Goal: Information Seeking & Learning: Learn about a topic

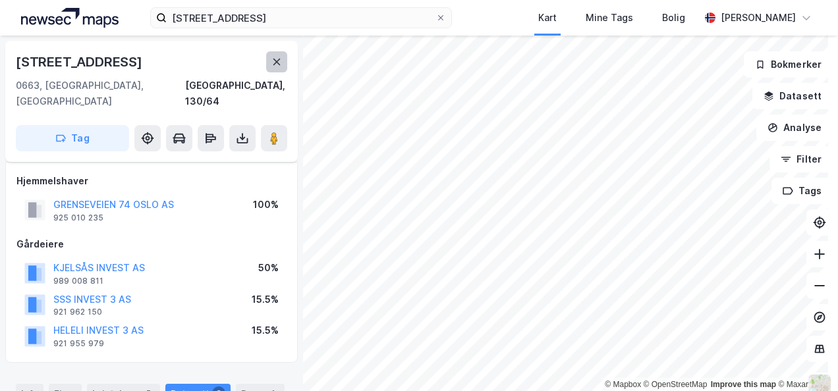
scroll to position [28, 0]
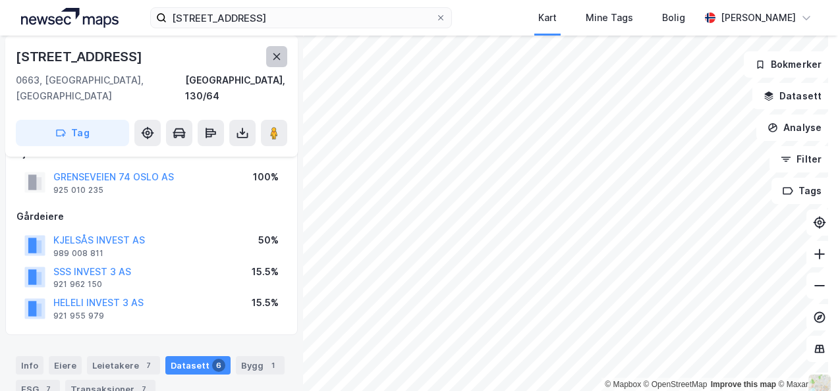
click at [281, 63] on button at bounding box center [276, 56] width 21 height 21
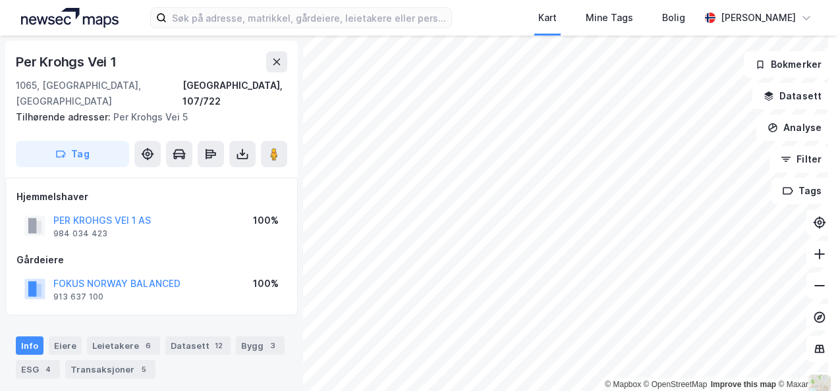
click at [660, 0] on html "Kart Mine Tags Bolig [PERSON_NAME] © Mapbox © OpenStreetMap Improve this map © …" at bounding box center [419, 195] width 838 height 391
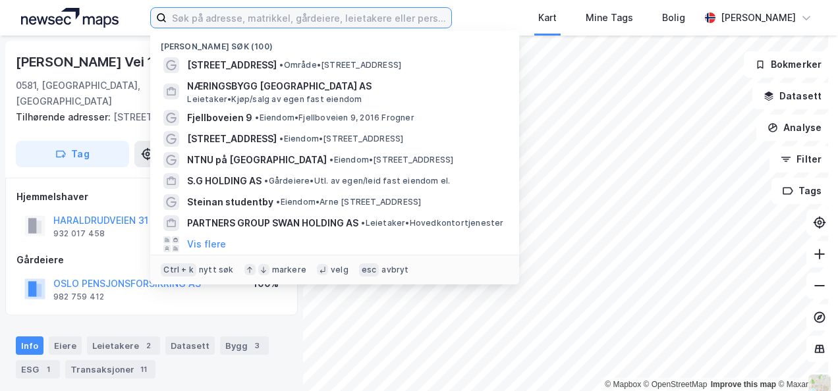
click at [335, 25] on input at bounding box center [309, 18] width 284 height 20
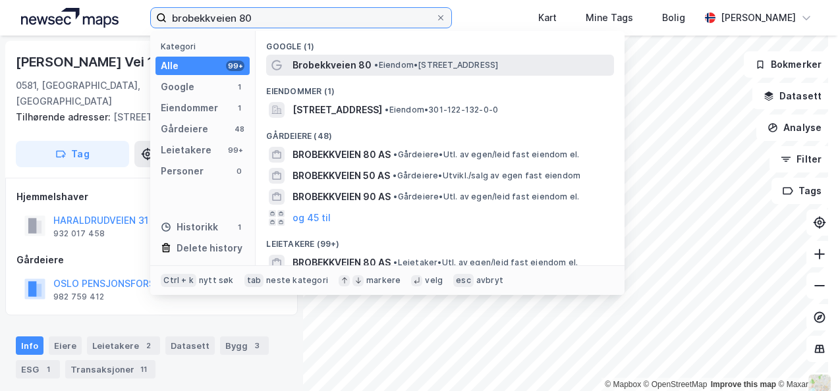
type input "brobekkveien 80"
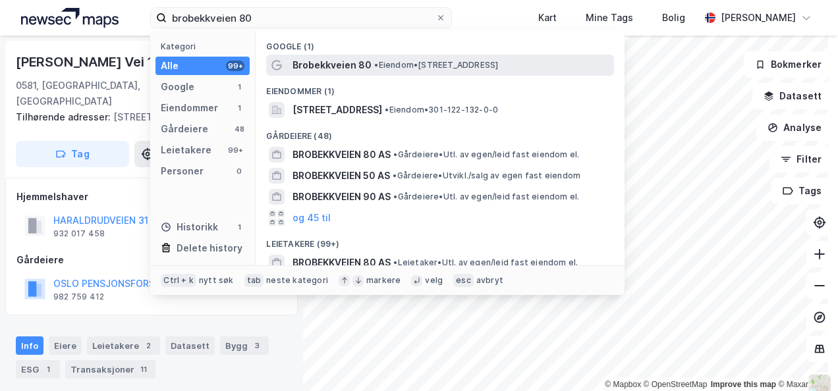
click at [354, 59] on span "Brobekkveien 80" at bounding box center [331, 65] width 79 height 16
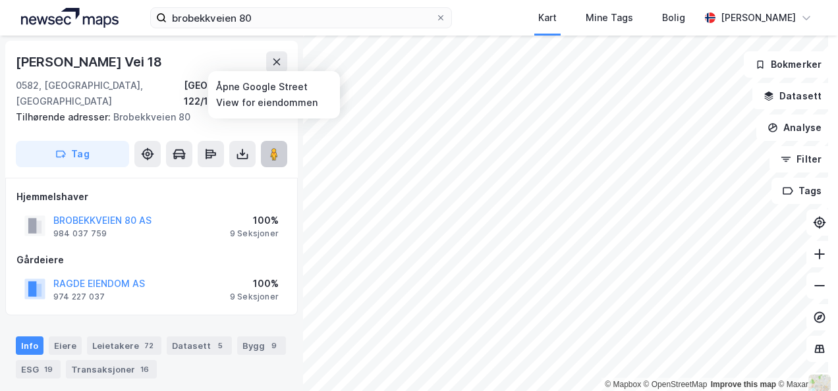
click at [281, 146] on button at bounding box center [274, 154] width 26 height 26
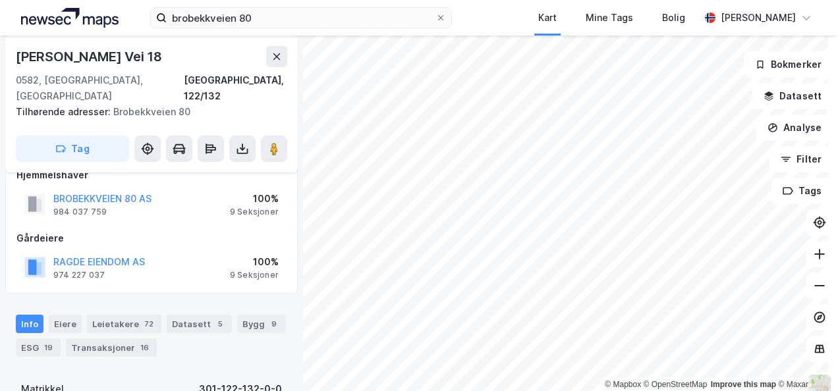
scroll to position [7, 0]
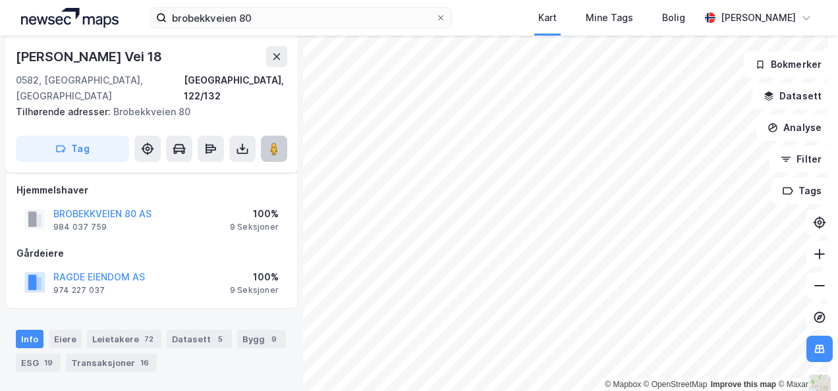
click at [275, 136] on button at bounding box center [274, 149] width 26 height 26
click at [102, 60] on div "[PERSON_NAME] Vei 18" at bounding box center [90, 56] width 149 height 21
copy div "[PERSON_NAME] Vei 18"
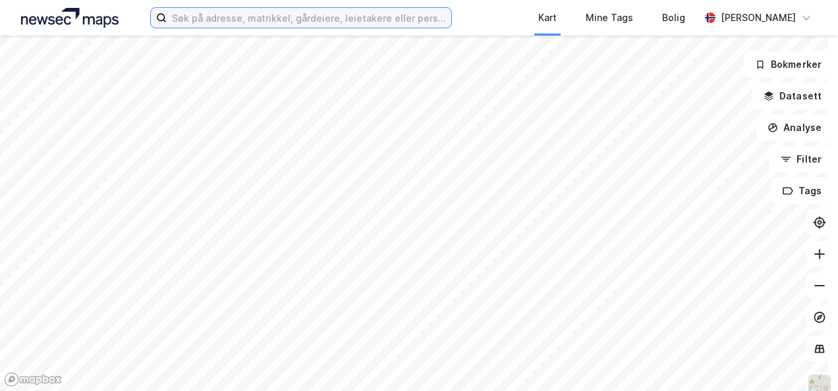
click at [298, 22] on input at bounding box center [309, 18] width 284 height 20
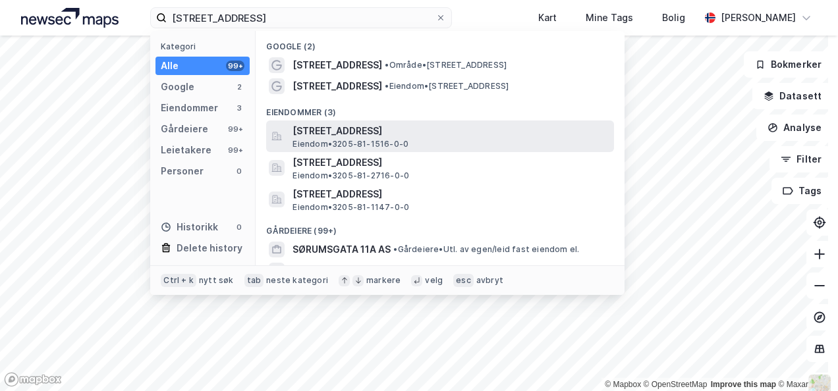
click at [392, 139] on span "Eiendom • 3205-81-1516-0-0" at bounding box center [350, 144] width 116 height 11
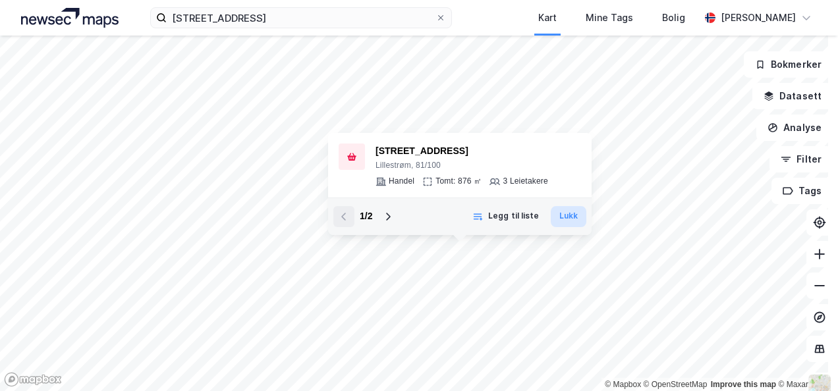
click at [576, 219] on button "Lukk" at bounding box center [569, 216] width 36 height 21
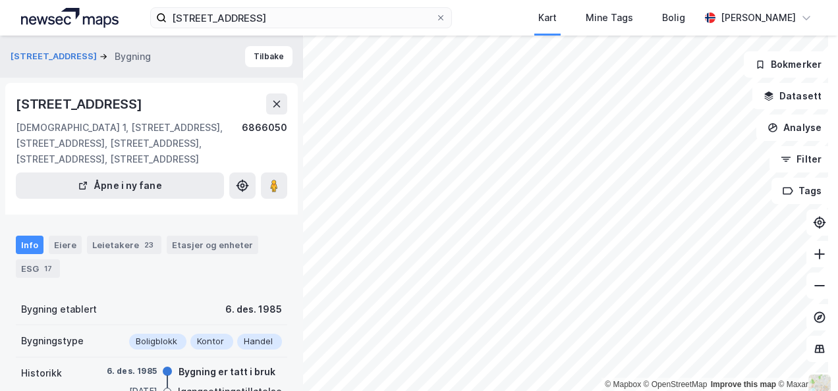
click at [304, 29] on div "sørumsgata 11 Kart Mine Tags Bolig Peder Norseng Bærvahr" at bounding box center [419, 18] width 838 height 36
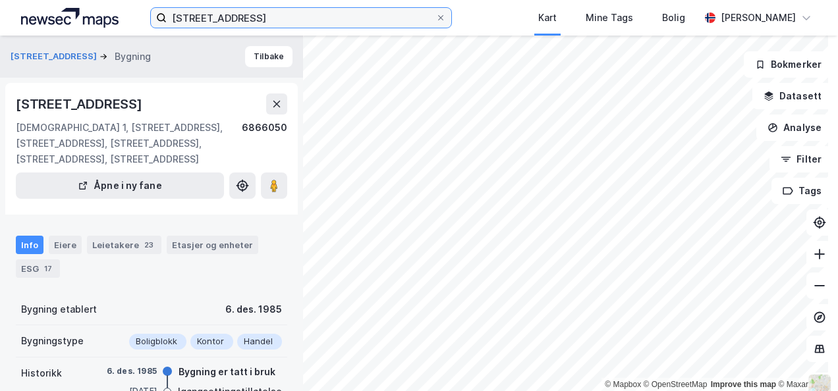
click at [296, 23] on input "sørumsgata 11" at bounding box center [301, 18] width 268 height 20
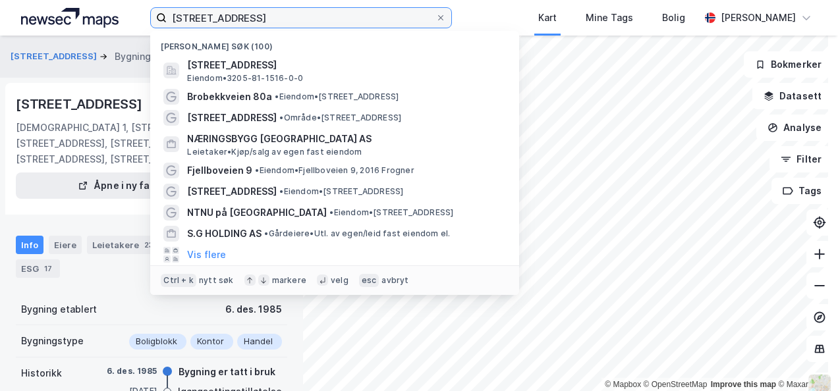
click at [296, 23] on input "sørumsgata 11" at bounding box center [301, 18] width 268 height 20
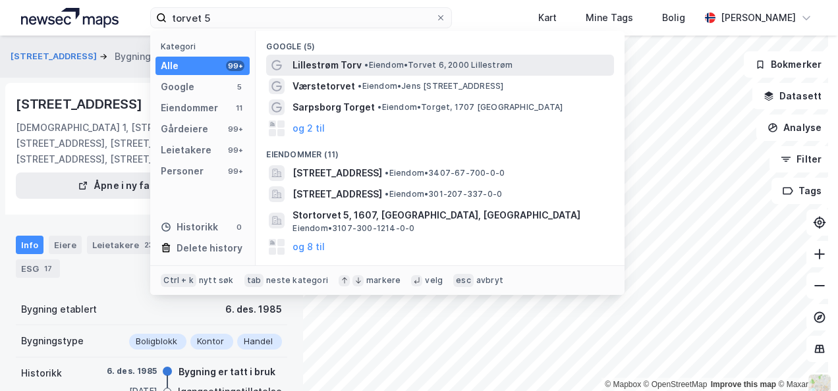
click at [394, 67] on span "• Eiendom • Torvet 6, 2000 Lillestrøm" at bounding box center [438, 65] width 148 height 11
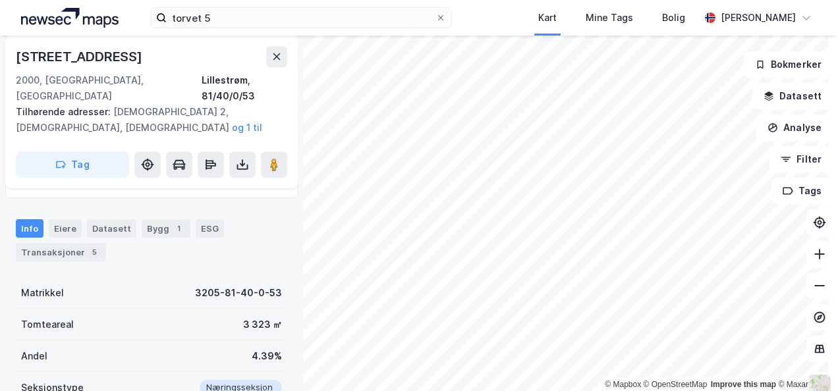
scroll to position [203, 0]
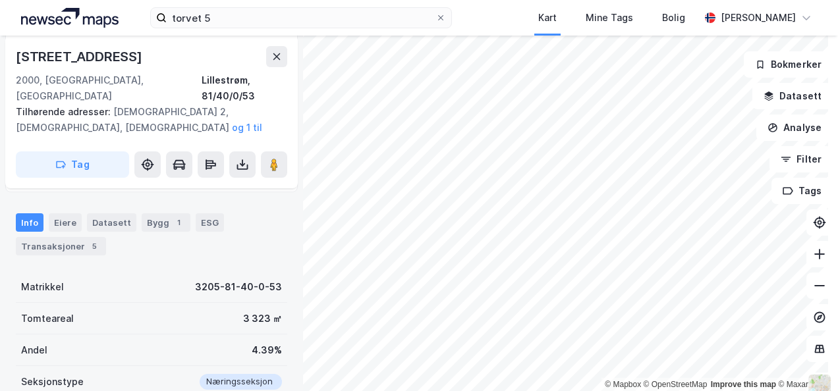
click at [526, 391] on html "torvet 5 Kart Mine Tags Bolig Peder Norseng Bærvahr © Mapbox © OpenStreetMap Im…" at bounding box center [419, 195] width 838 height 391
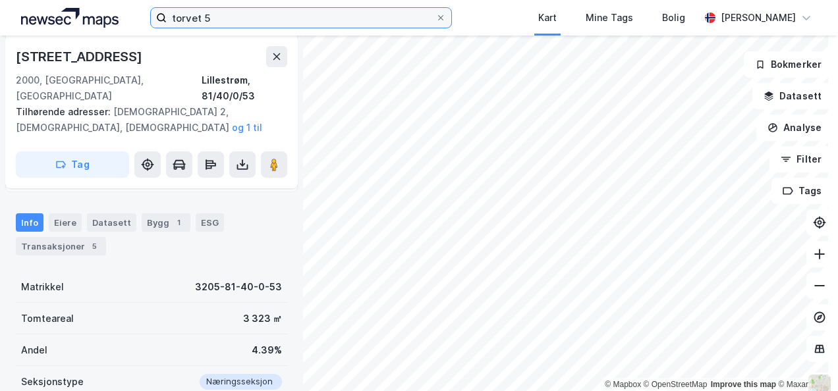
click at [174, 21] on input "torvet 5" at bounding box center [301, 18] width 268 height 20
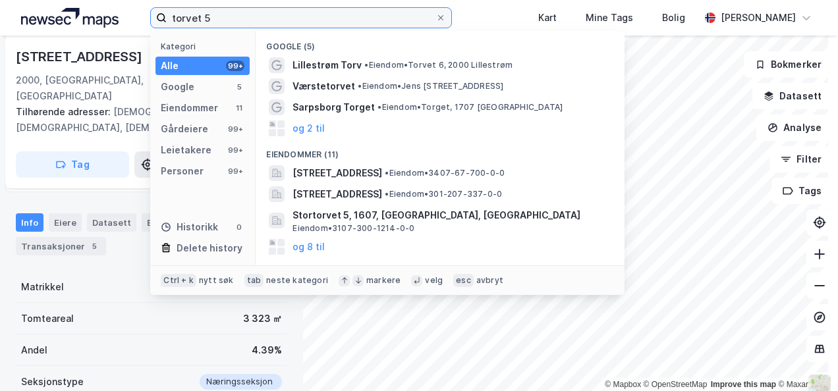
click at [174, 21] on input "torvet 5" at bounding box center [301, 18] width 268 height 20
paste input "Dansrudveien 5"
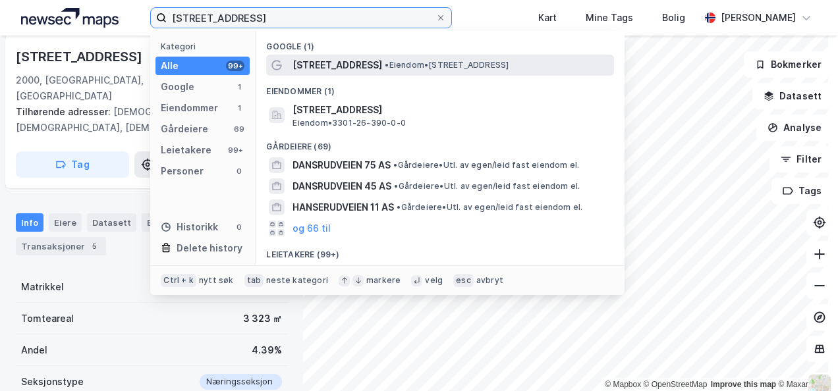
type input "Dansrudveien 55"
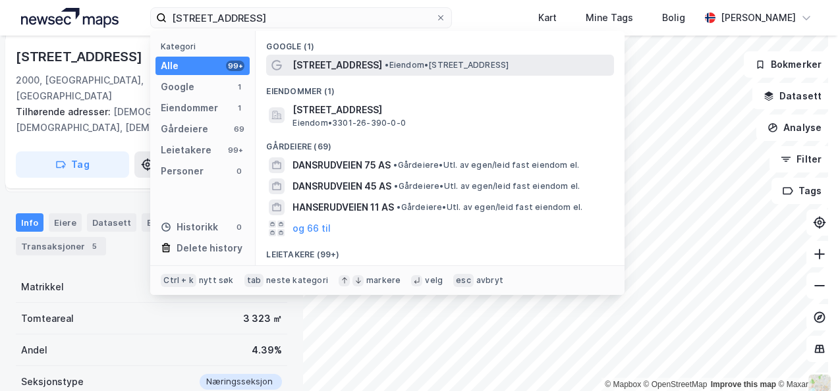
click at [377, 57] on div "Dansrudveien 55 • Eiendom • Dansrudveien 55, 3036 Drammen" at bounding box center [451, 65] width 319 height 16
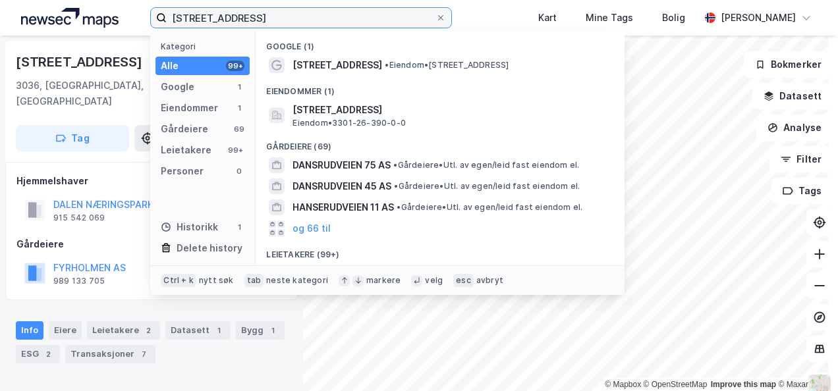
click at [287, 11] on input "Dansrudveien 55" at bounding box center [301, 18] width 268 height 20
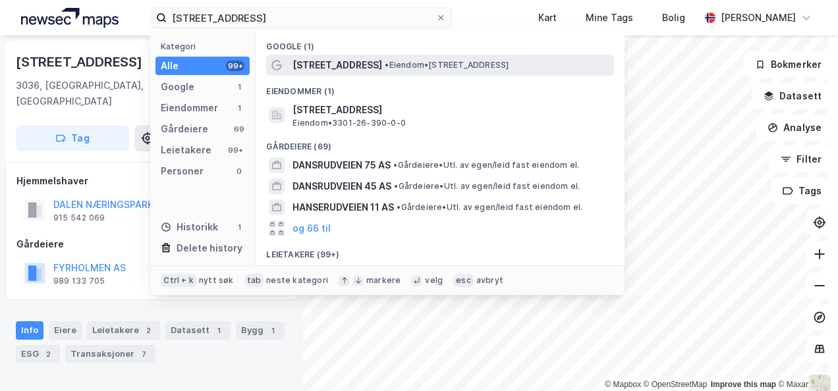
click at [349, 55] on div "Dansrudveien 55 • Eiendom • Dansrudveien 55, 3036 Drammen" at bounding box center [440, 65] width 348 height 21
